Goal: Information Seeking & Learning: Learn about a topic

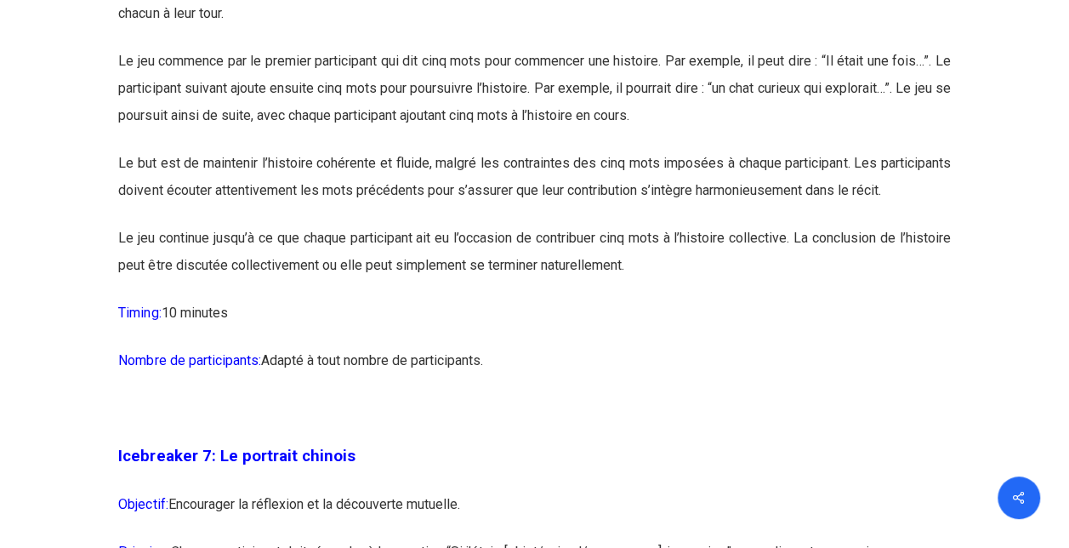
scroll to position [3911, 0]
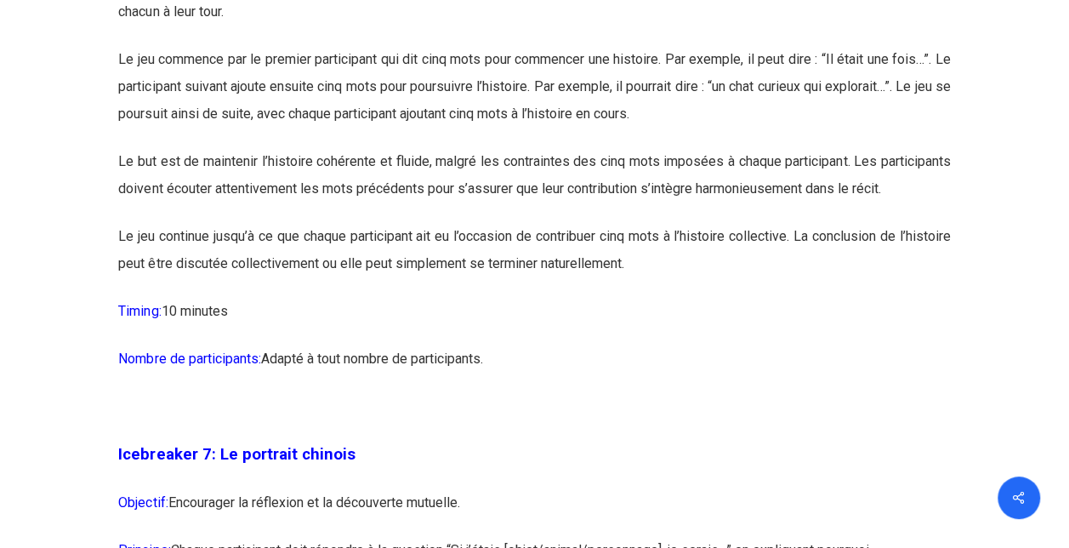
drag, startPoint x: 216, startPoint y: 88, endPoint x: 517, endPoint y: 354, distance: 401.7
click at [275, 298] on p "Le jeu continue jusqu’à ce que chaque participant ait eu l’occasion de contribu…" at bounding box center [533, 260] width 831 height 75
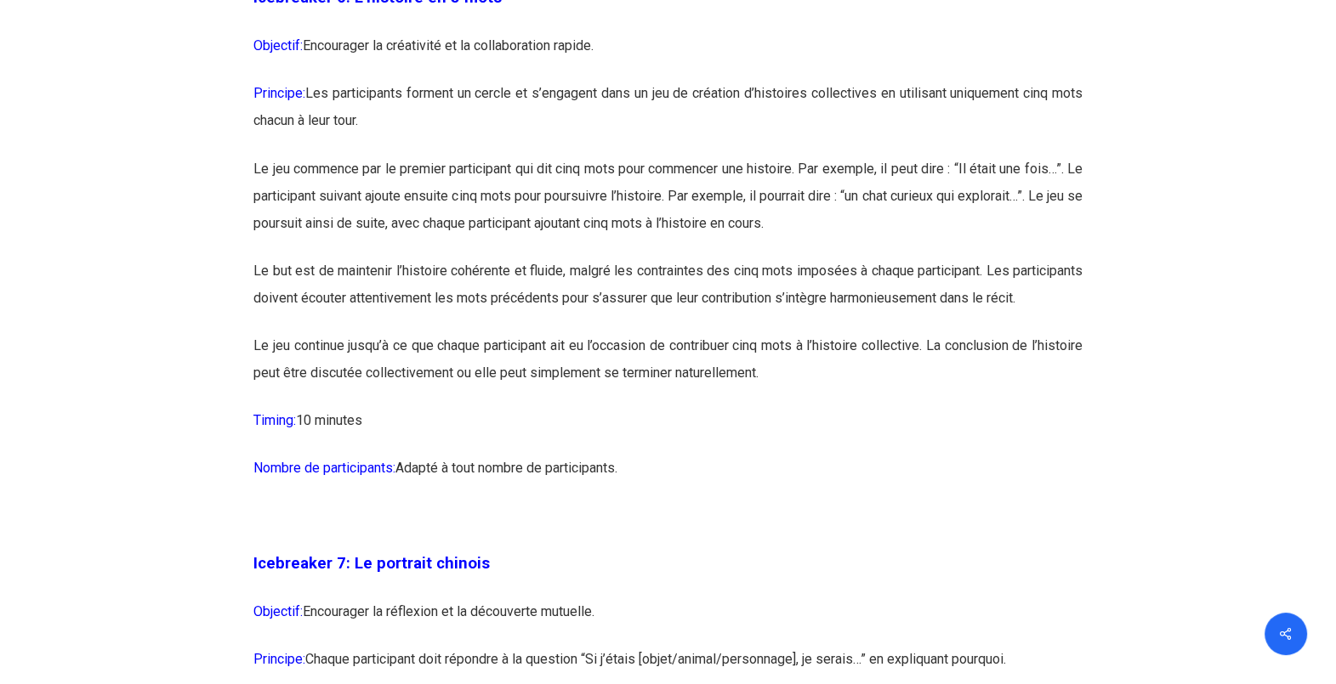
scroll to position [3804, 0]
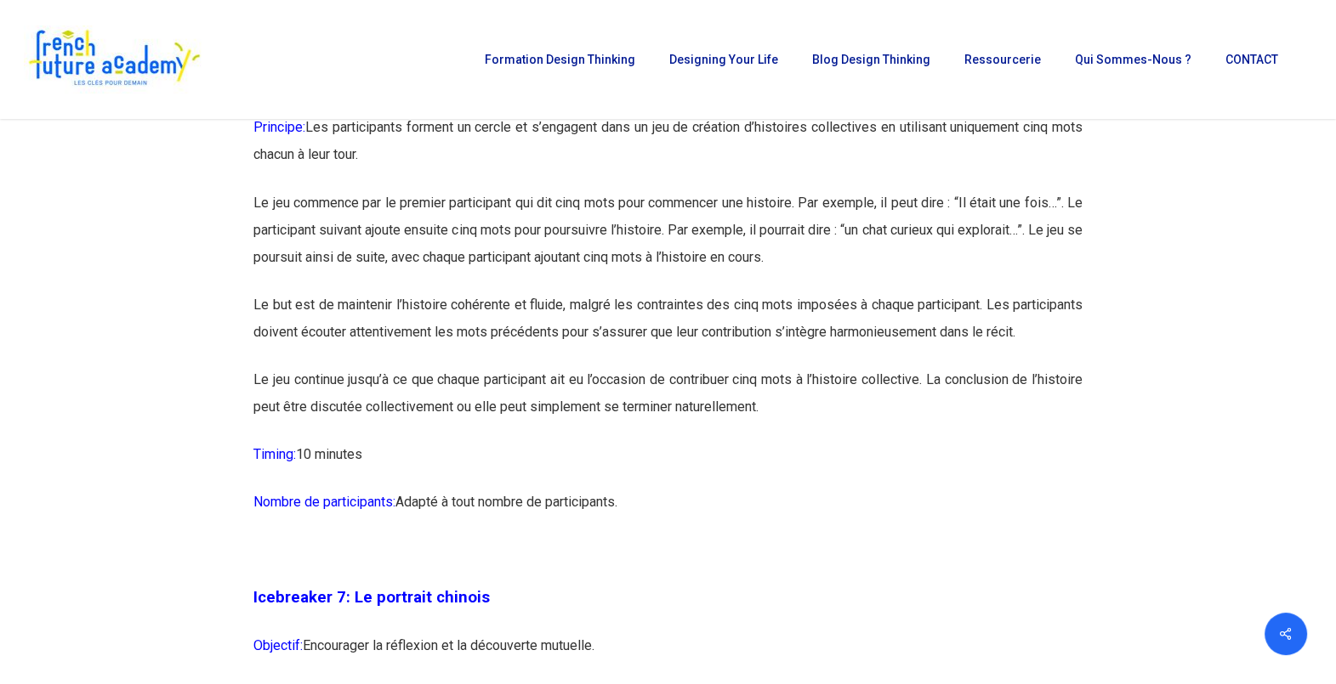
drag, startPoint x: 565, startPoint y: 495, endPoint x: 340, endPoint y: 207, distance: 365.1
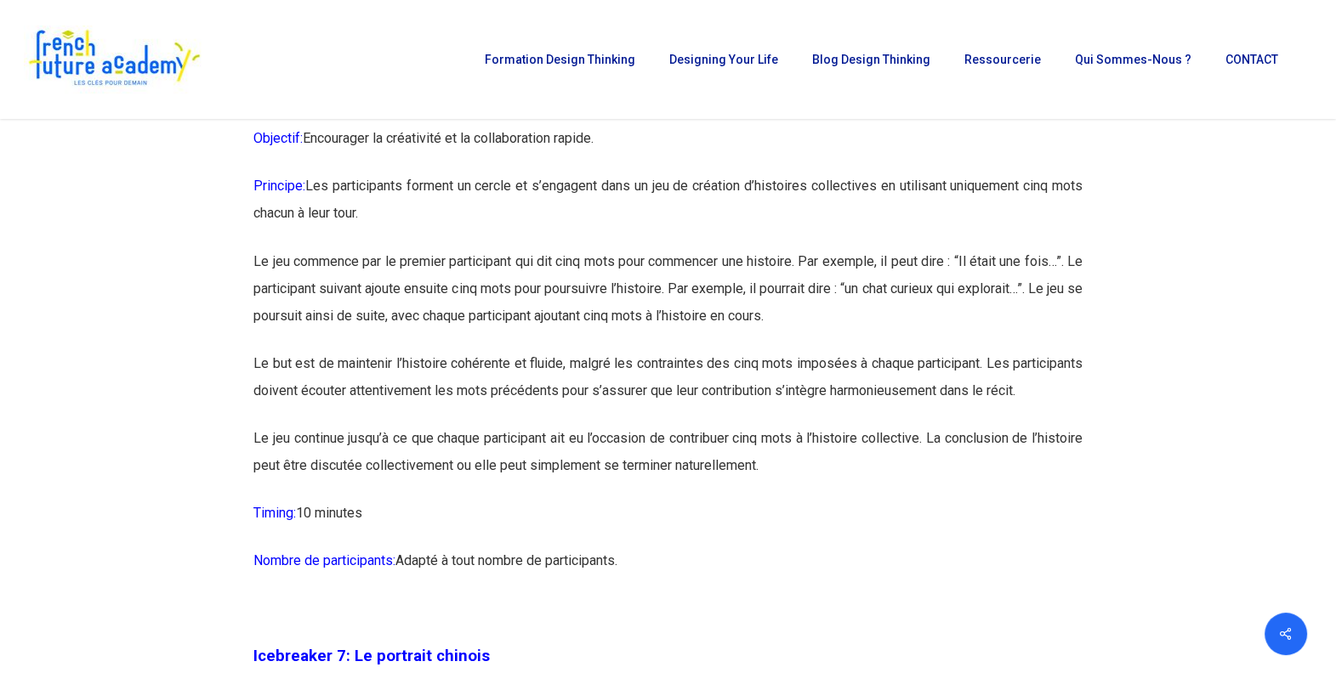
scroll to position [3698, 0]
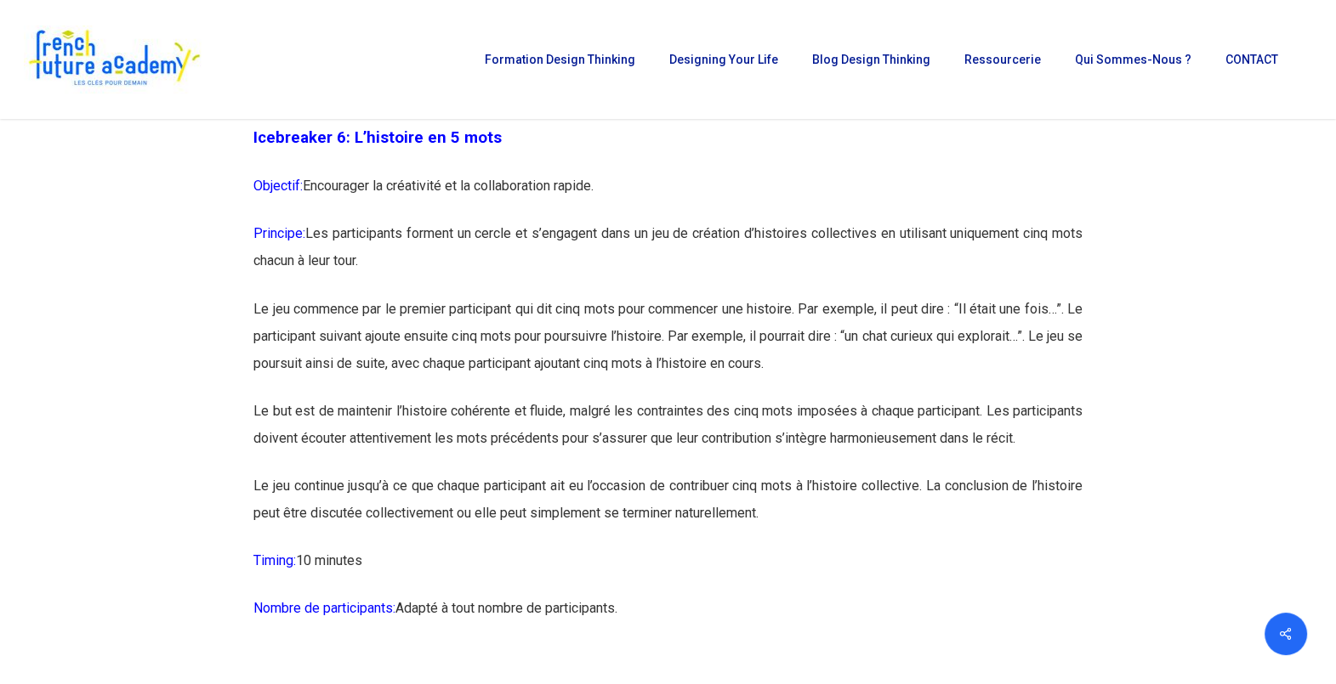
click at [539, 352] on p "Le jeu commence par le premier participant qui dit cinq mots pour commencer une…" at bounding box center [667, 346] width 829 height 102
click at [355, 147] on span "Icebreaker 6: L’histoire en 5 mots" at bounding box center [377, 137] width 248 height 19
drag, startPoint x: 351, startPoint y: 161, endPoint x: 659, endPoint y: 666, distance: 591.4
copy div "L’ipsumdol si 1 amet Consecte: Adipiscing el seddoeiusm te in utlaboreetdol mag…"
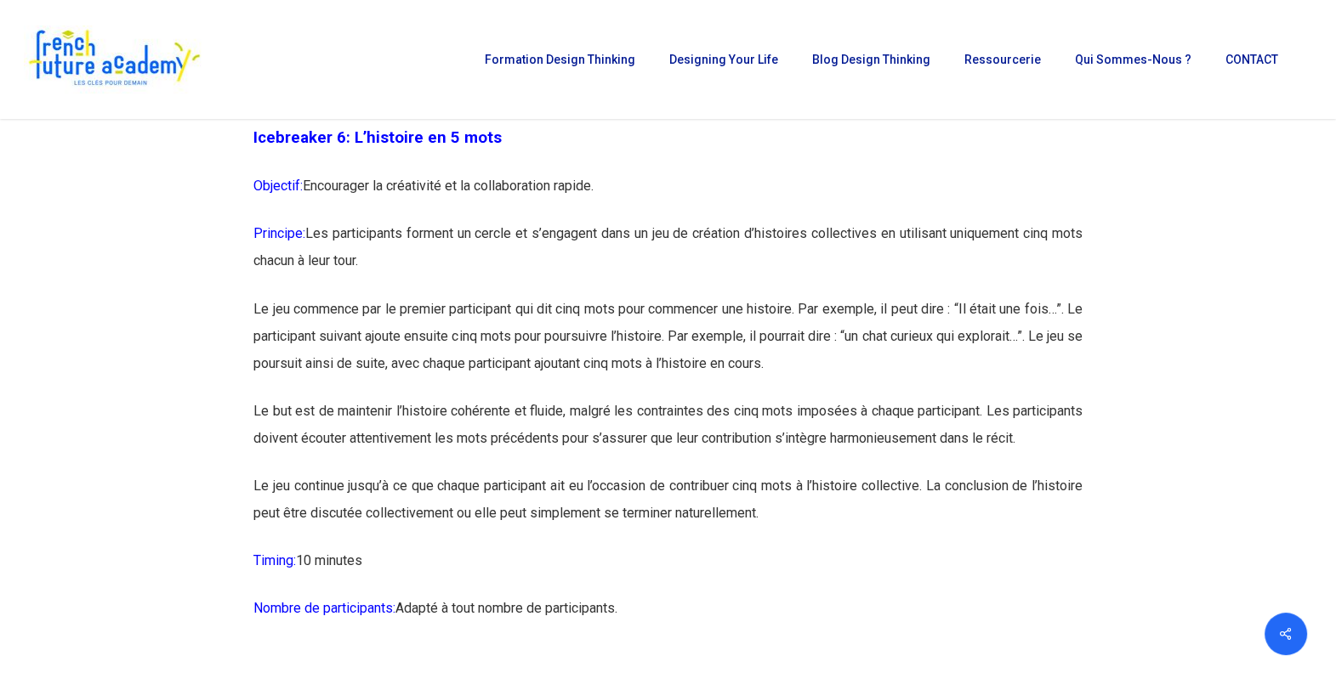
drag, startPoint x: 548, startPoint y: 370, endPoint x: 574, endPoint y: 307, distance: 67.9
click at [548, 370] on p "Le jeu commence par le premier participant qui dit cinq mots pour commencer une…" at bounding box center [667, 346] width 829 height 102
